Goal: Information Seeking & Learning: Learn about a topic

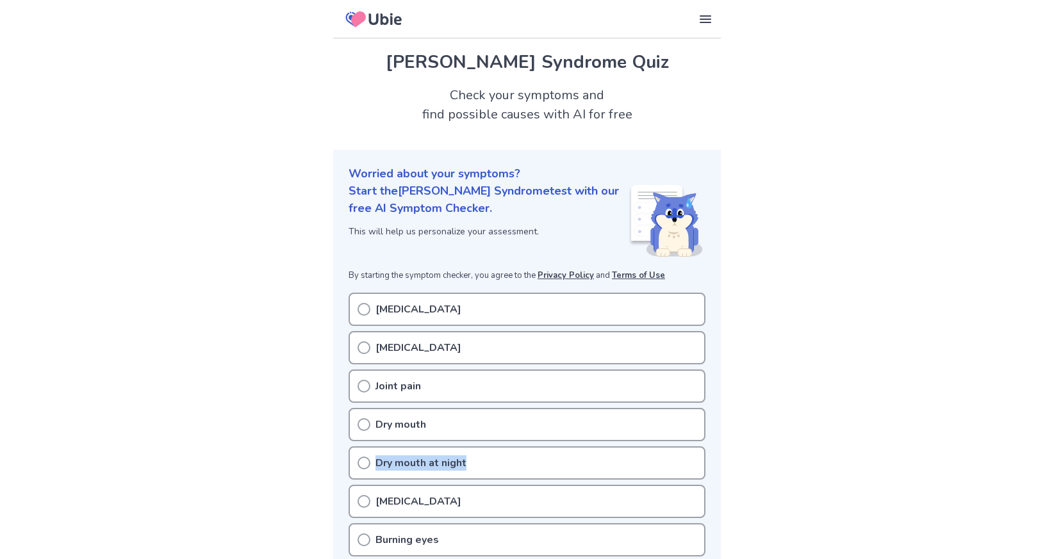
click at [469, 455] on div "Dry mouth at night" at bounding box center [526, 462] width 357 height 33
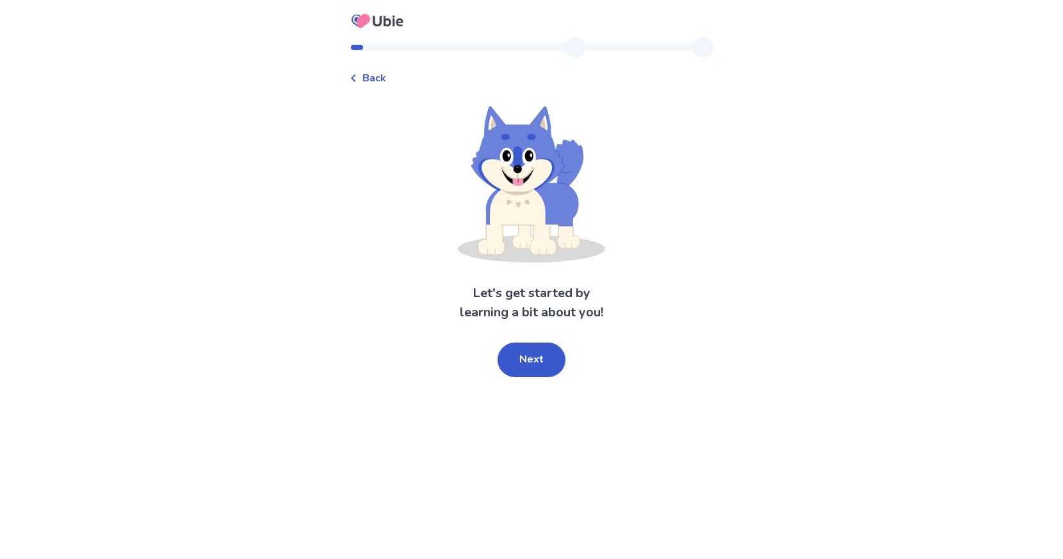
click at [375, 70] on span "Back" at bounding box center [374, 77] width 24 height 15
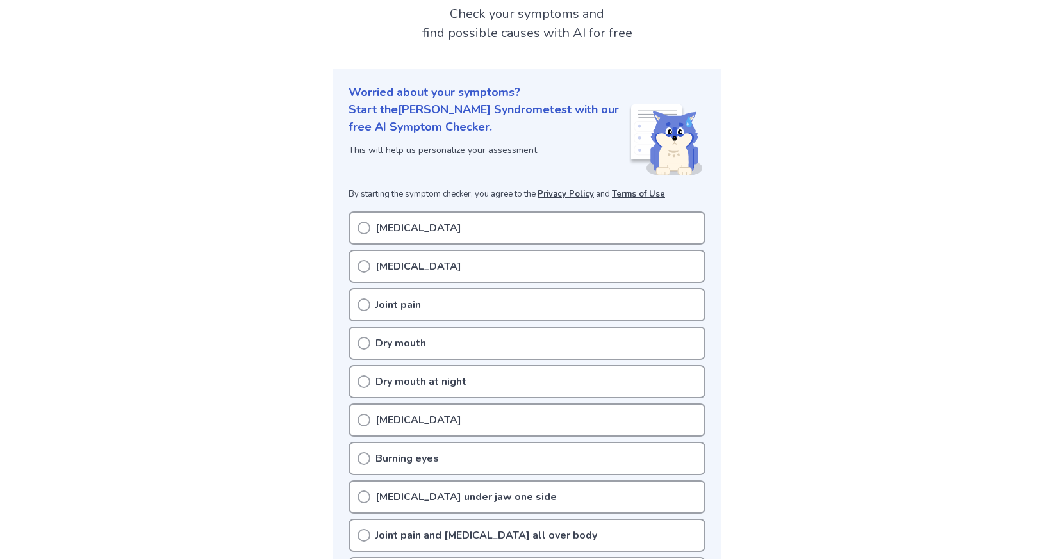
scroll to position [89, 0]
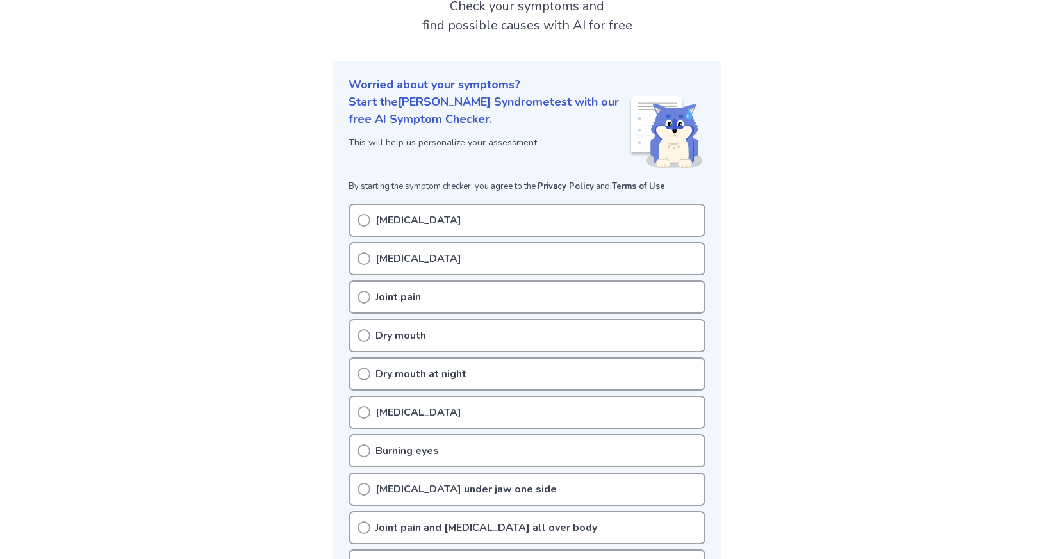
click at [368, 374] on icon at bounding box center [363, 374] width 13 height 13
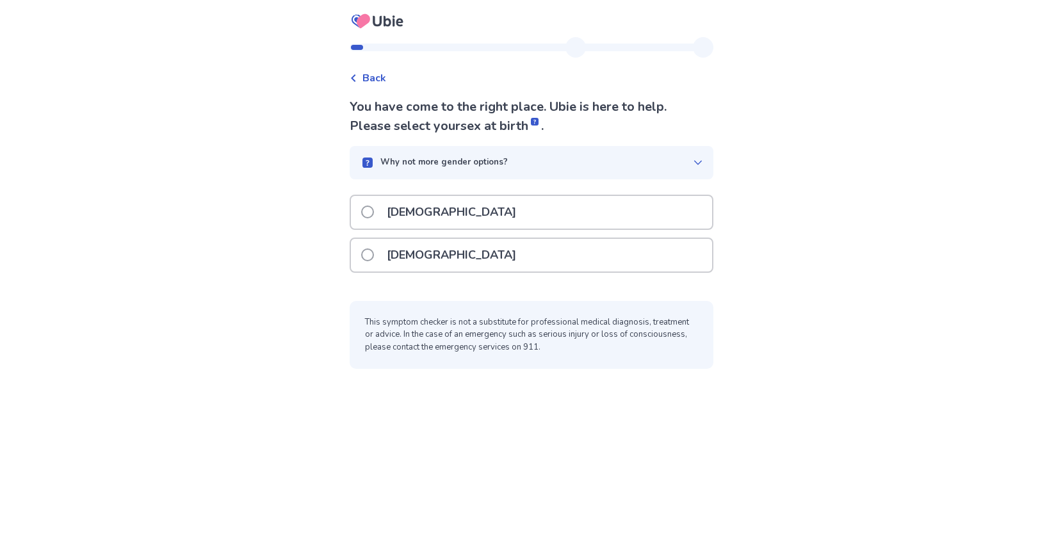
click at [521, 257] on div "Female" at bounding box center [531, 255] width 361 height 33
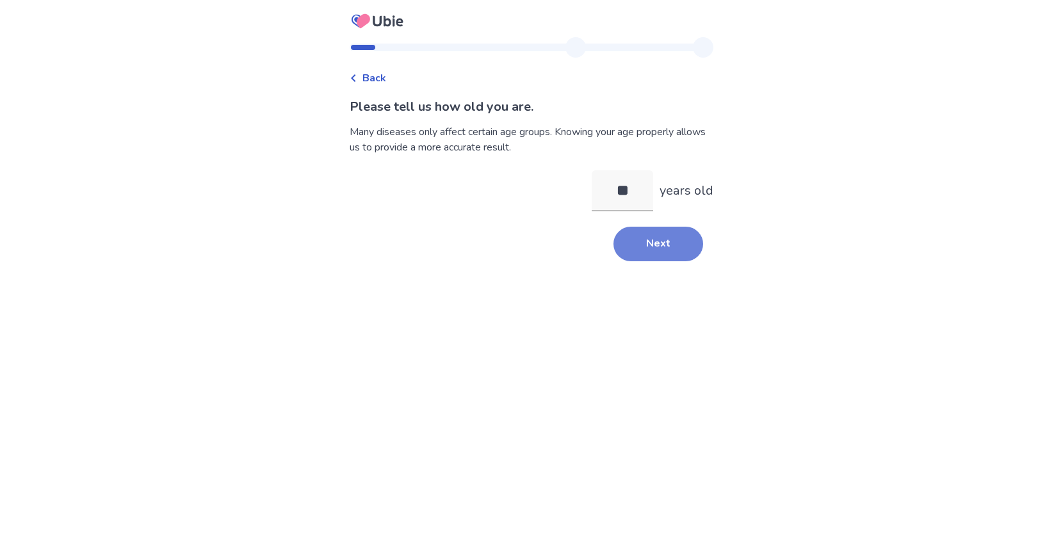
type input "**"
click at [664, 238] on button "Next" at bounding box center [659, 244] width 90 height 35
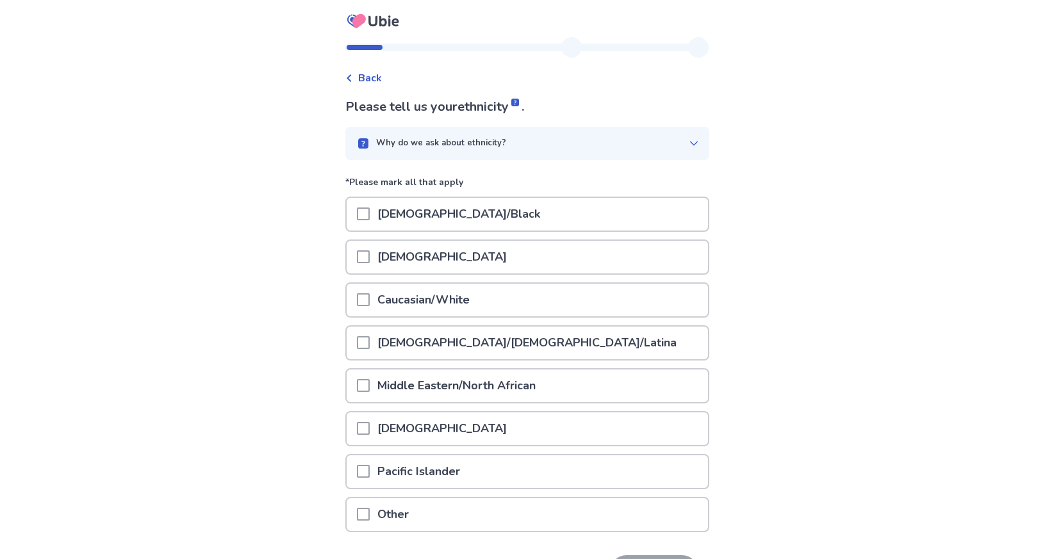
click at [525, 518] on div "Other" at bounding box center [526, 514] width 361 height 33
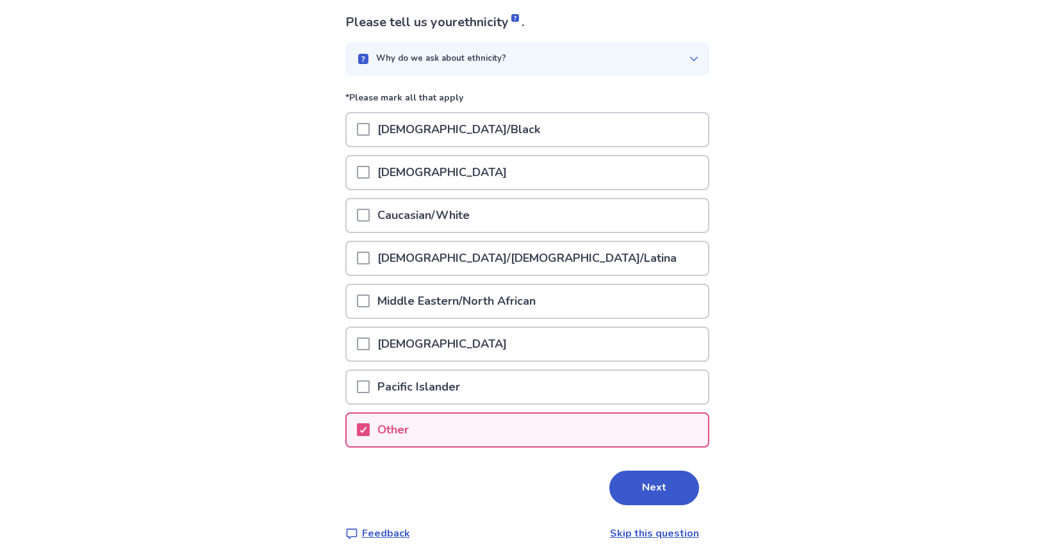
scroll to position [87, 0]
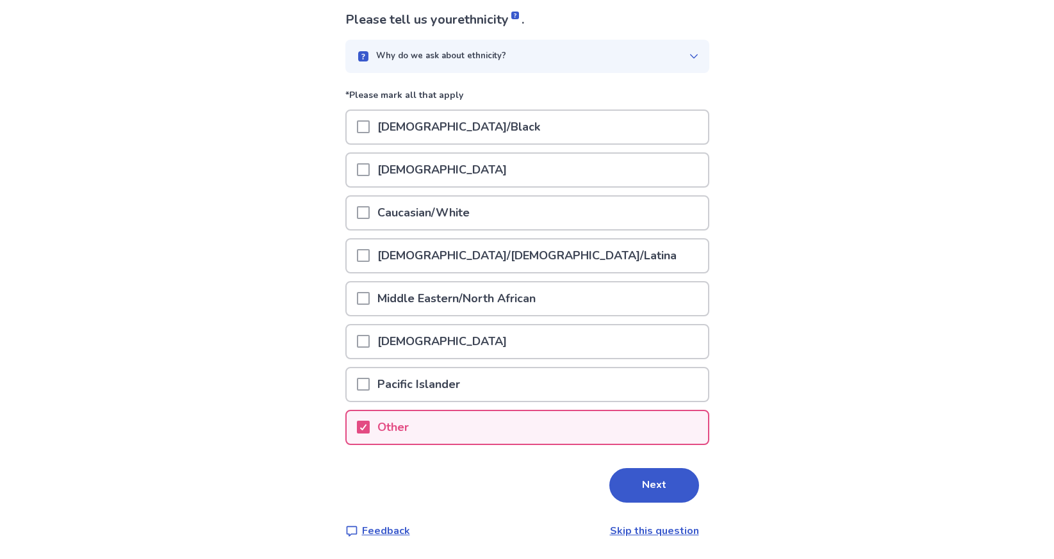
click at [636, 476] on button "Next" at bounding box center [654, 485] width 90 height 35
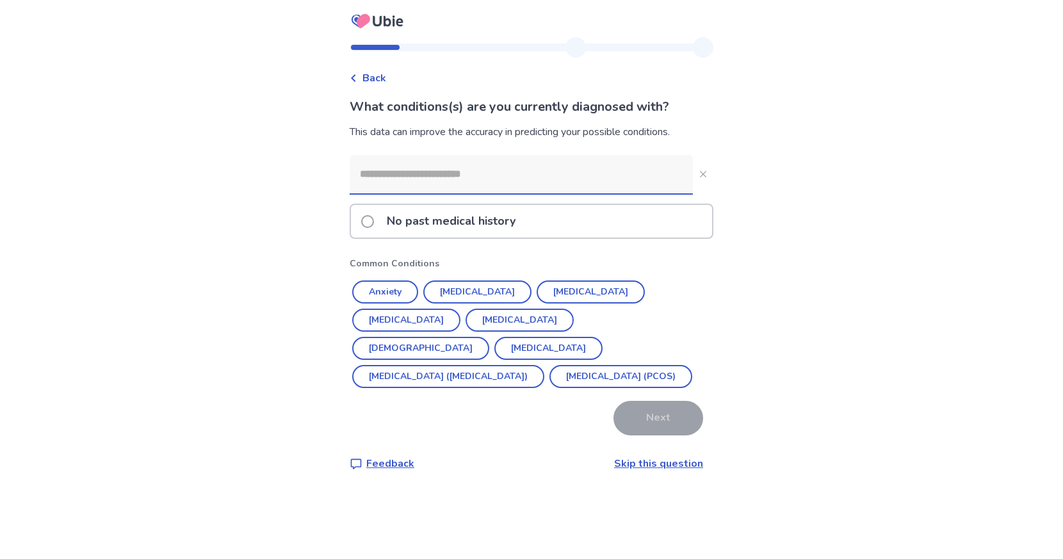
click at [674, 463] on link "Skip this question" at bounding box center [658, 464] width 89 height 14
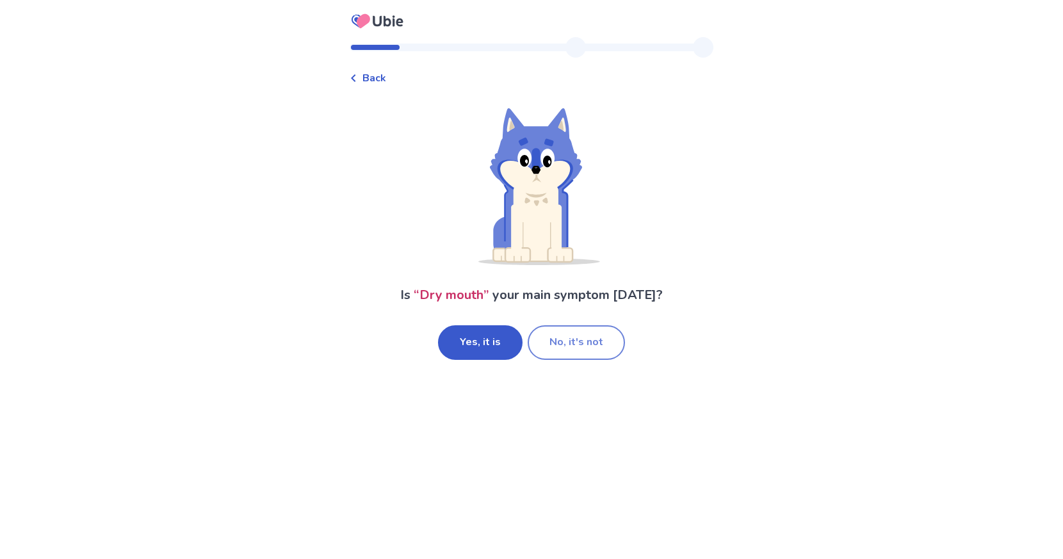
click at [551, 338] on button "No, it's not" at bounding box center [576, 342] width 97 height 35
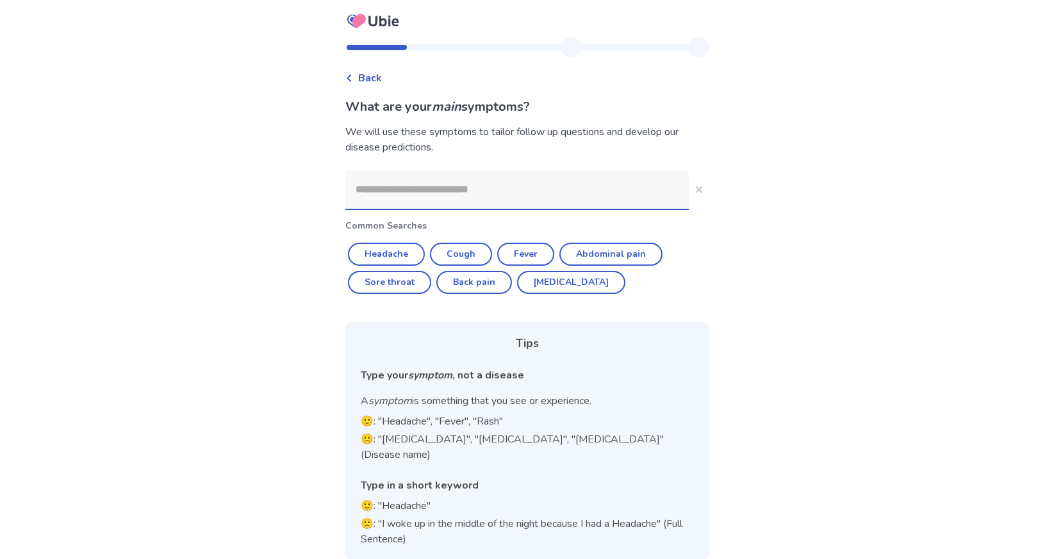
click at [495, 193] on input at bounding box center [516, 189] width 343 height 38
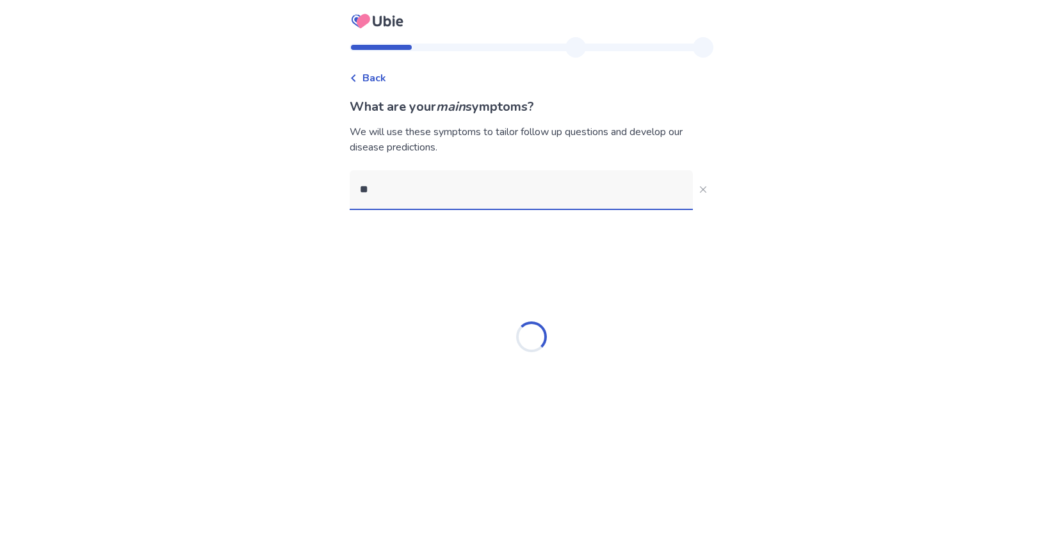
type input "*"
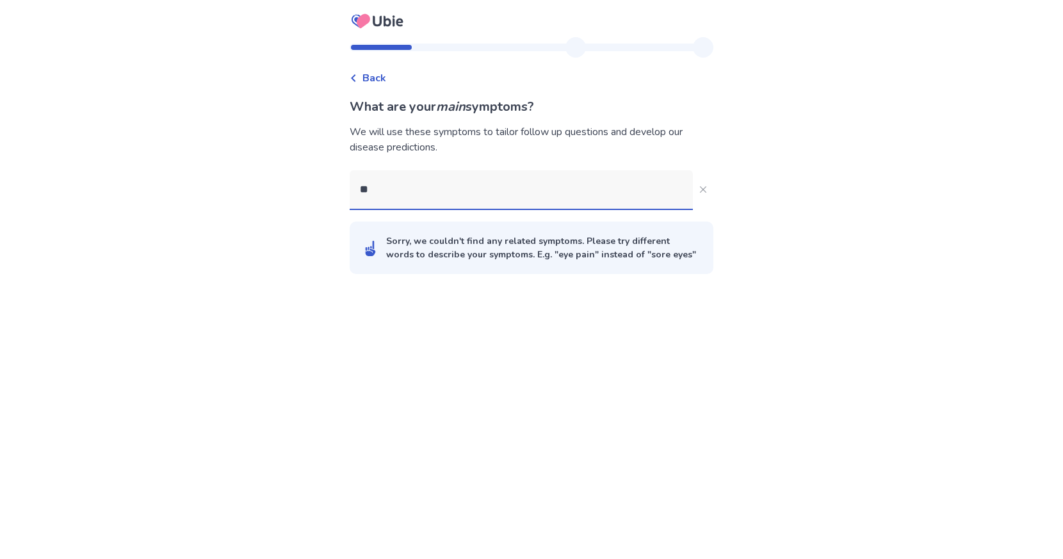
type input "*"
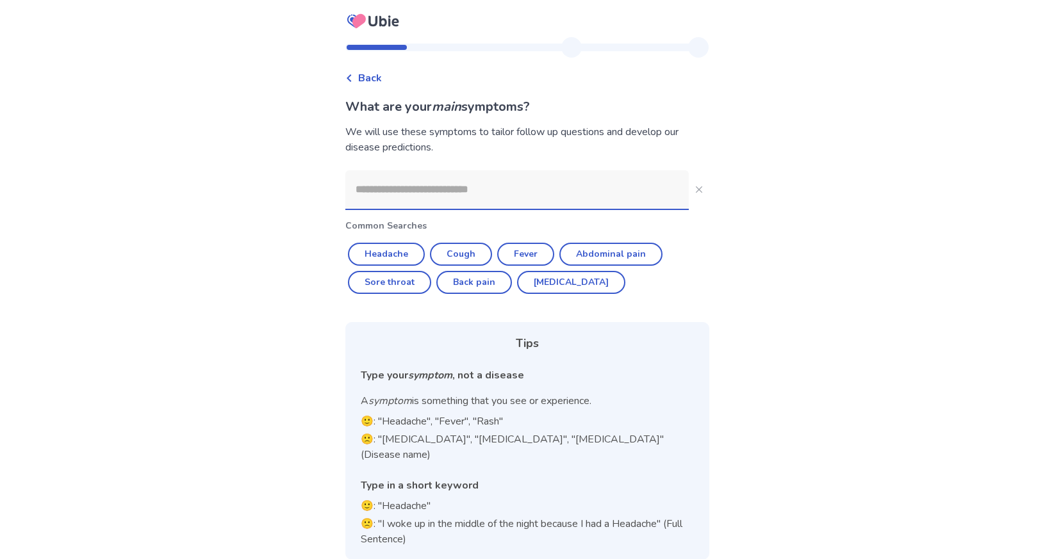
scroll to position [1, 0]
